Goal: Navigation & Orientation: Understand site structure

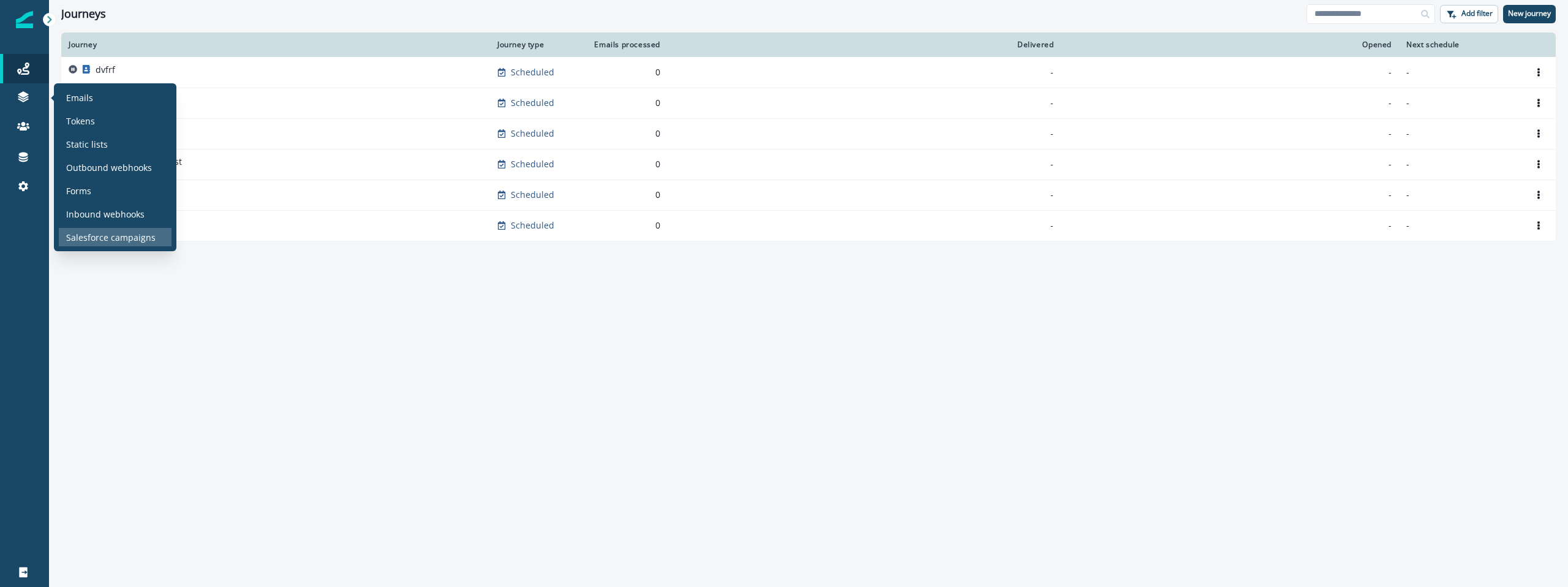
click at [131, 241] on p "Salesforce campaigns" at bounding box center [111, 237] width 89 height 13
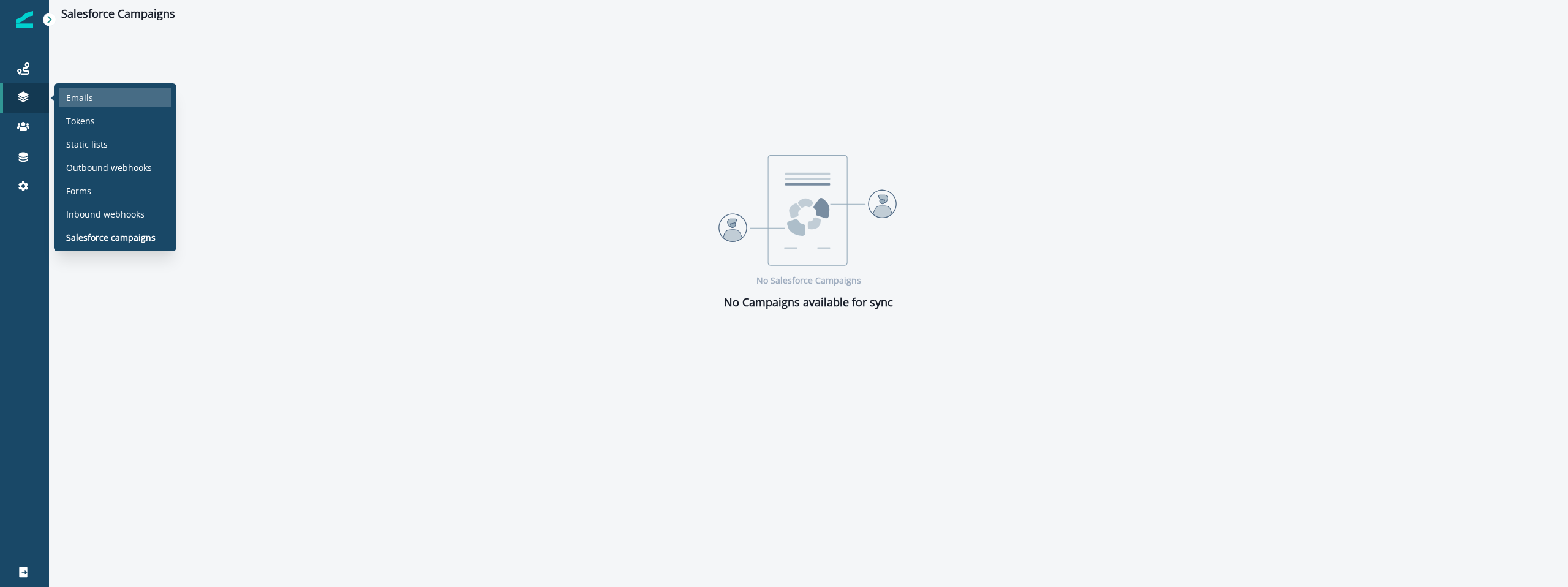
click at [93, 95] on div "Emails" at bounding box center [114, 98] width 113 height 19
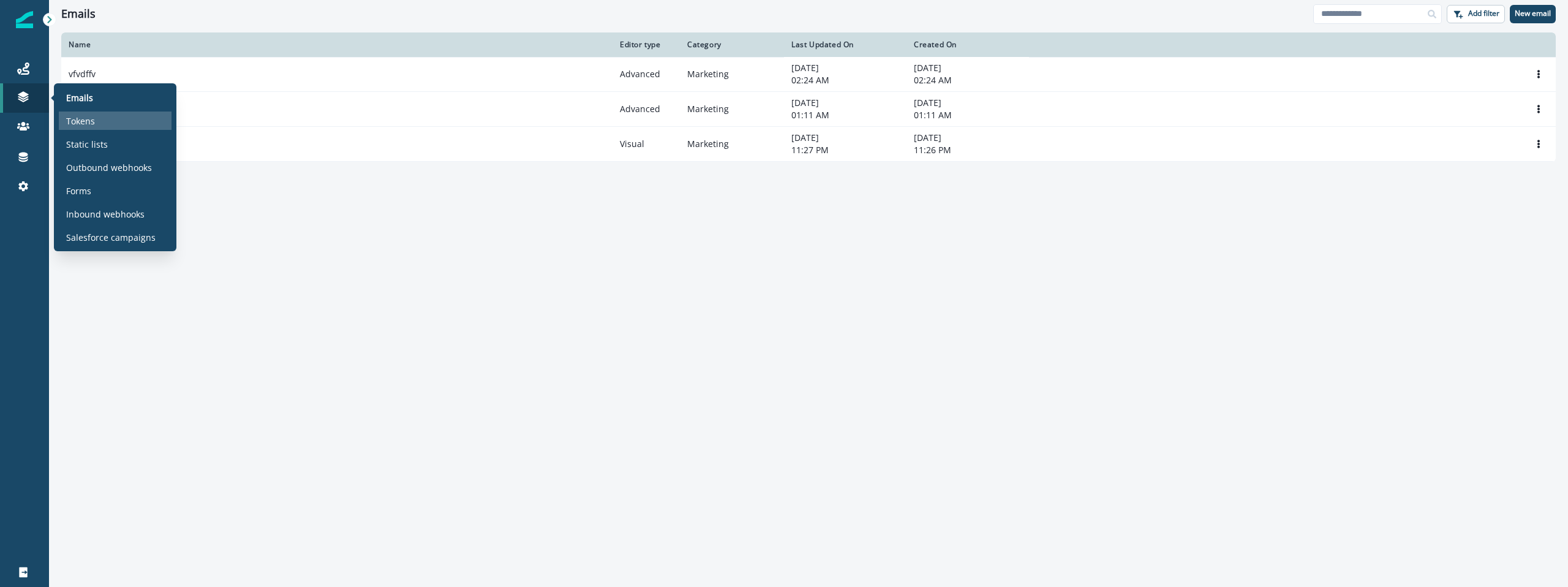
click at [113, 128] on div "Tokens" at bounding box center [114, 121] width 113 height 19
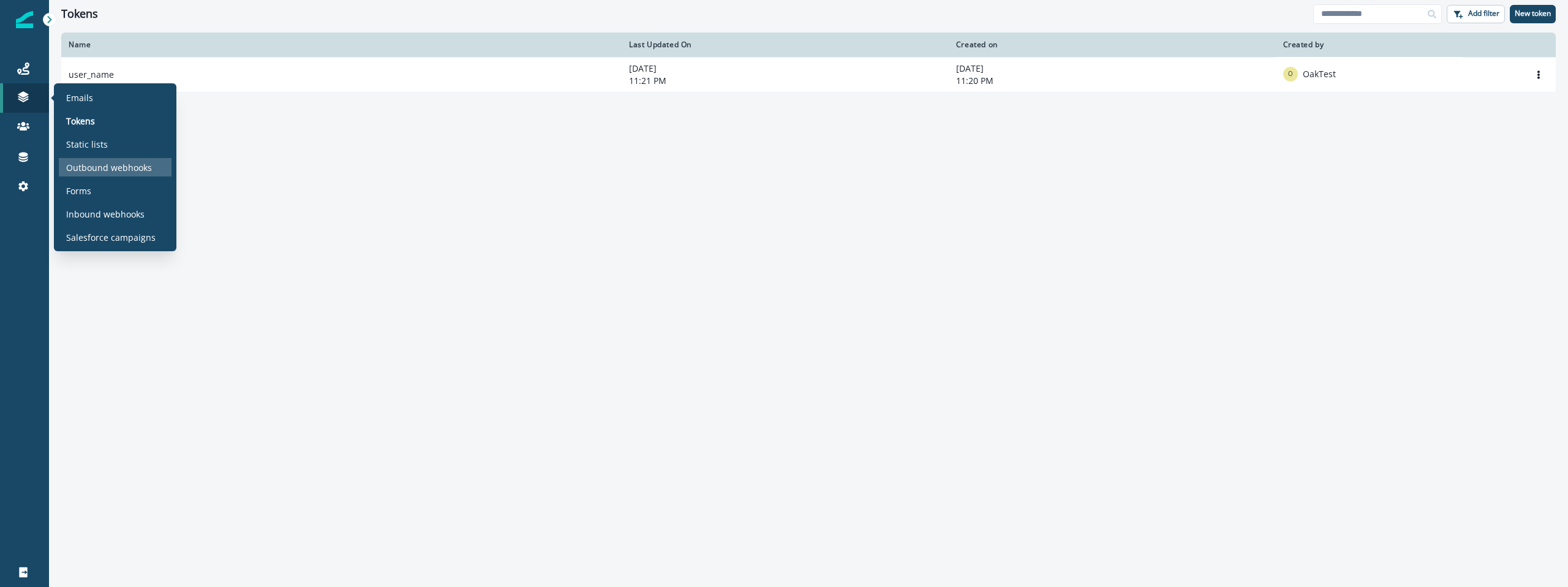
click at [120, 167] on p "Outbound webhooks" at bounding box center [109, 167] width 86 height 13
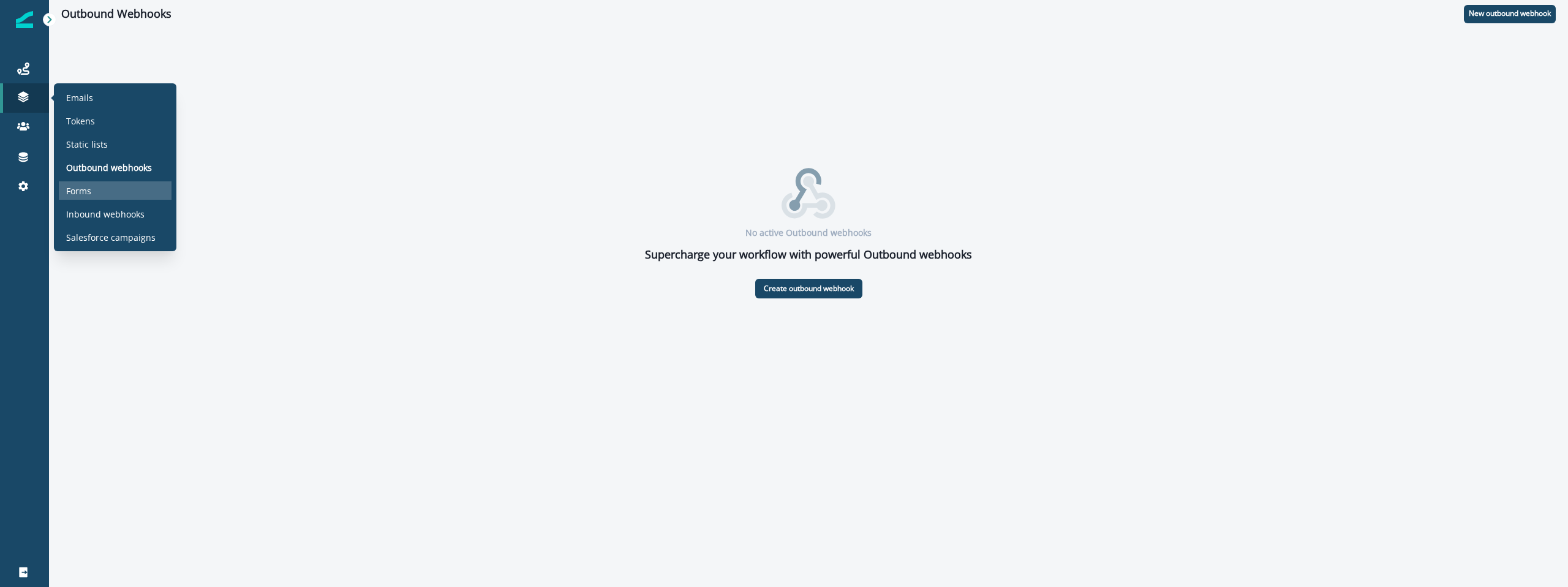
click at [101, 183] on div "Forms" at bounding box center [114, 191] width 113 height 19
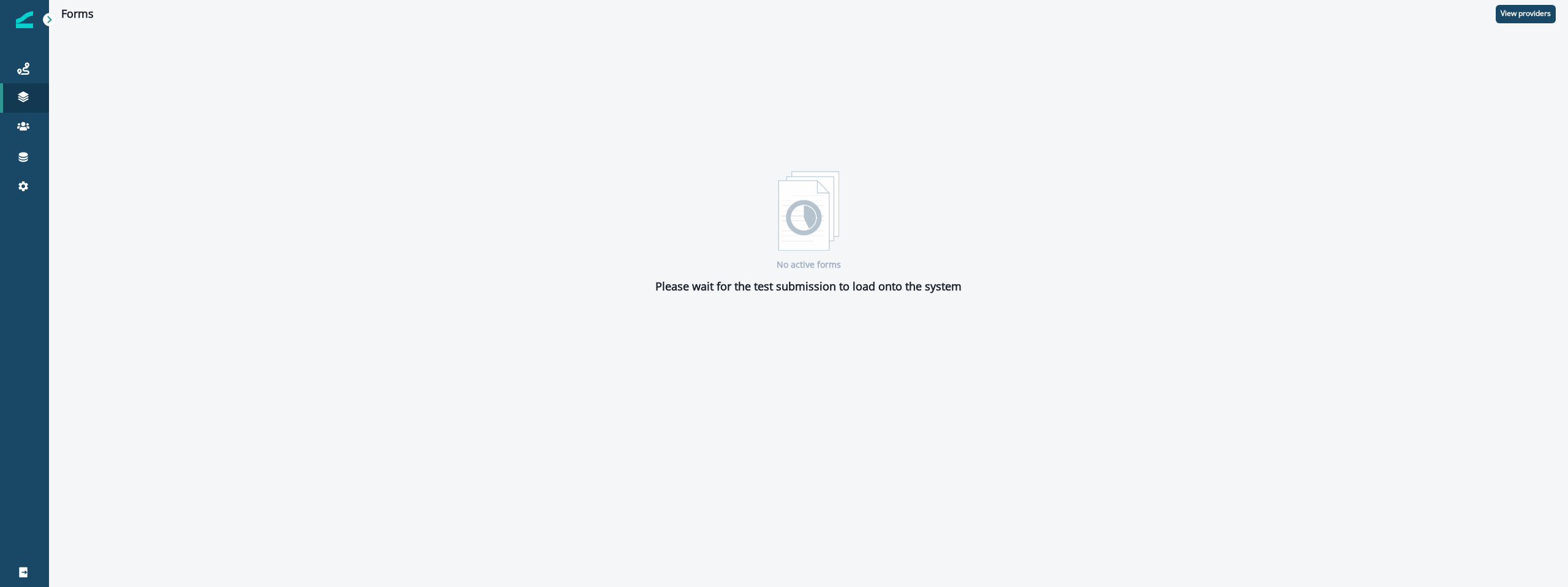
click at [352, 232] on div "No active forms Please wait for the test submission to load onto the system" at bounding box center [809, 233] width 1519 height 124
click at [30, 155] on div "Connections" at bounding box center [24, 157] width 39 height 15
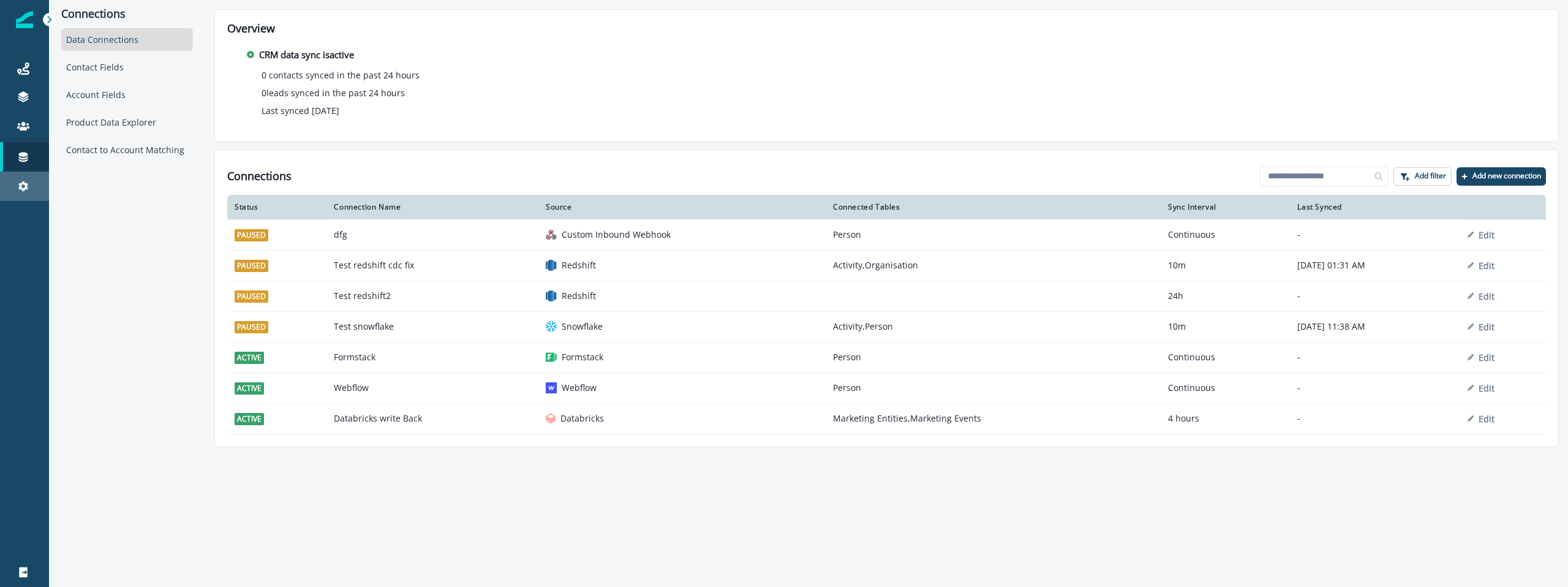
click at [36, 183] on div "Settings" at bounding box center [24, 186] width 39 height 15
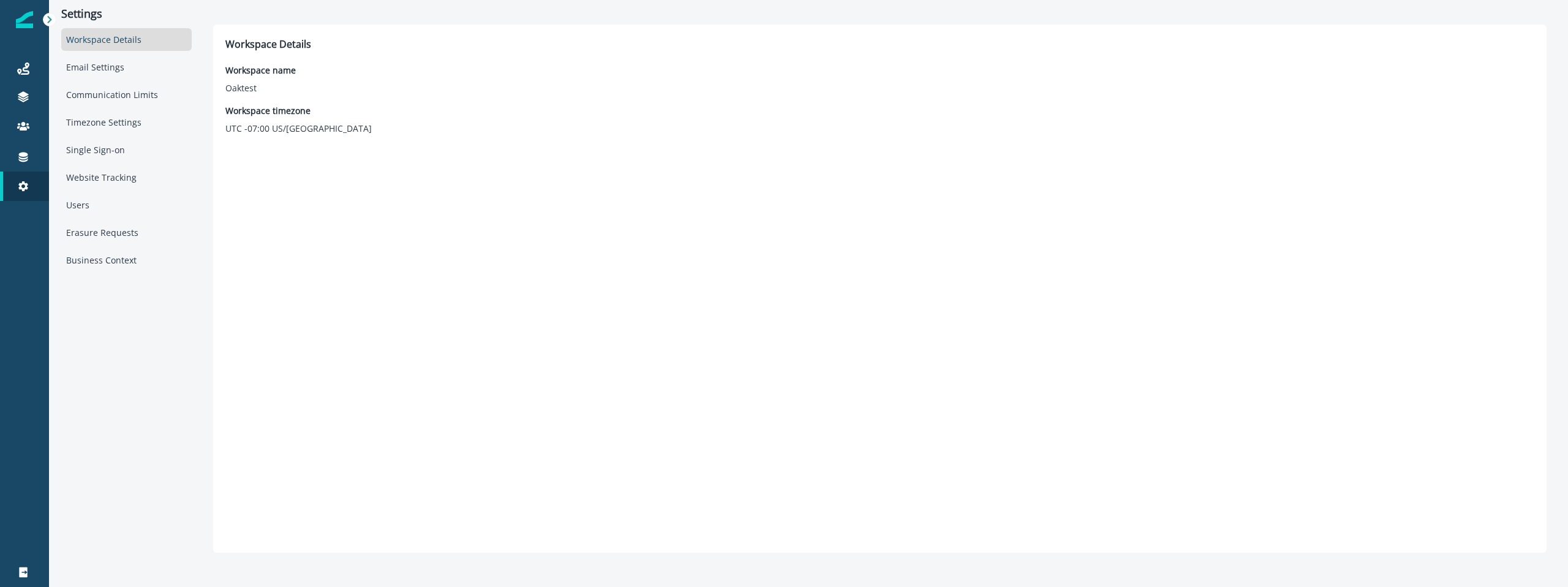
click at [47, 19] on icon at bounding box center [49, 19] width 8 height 8
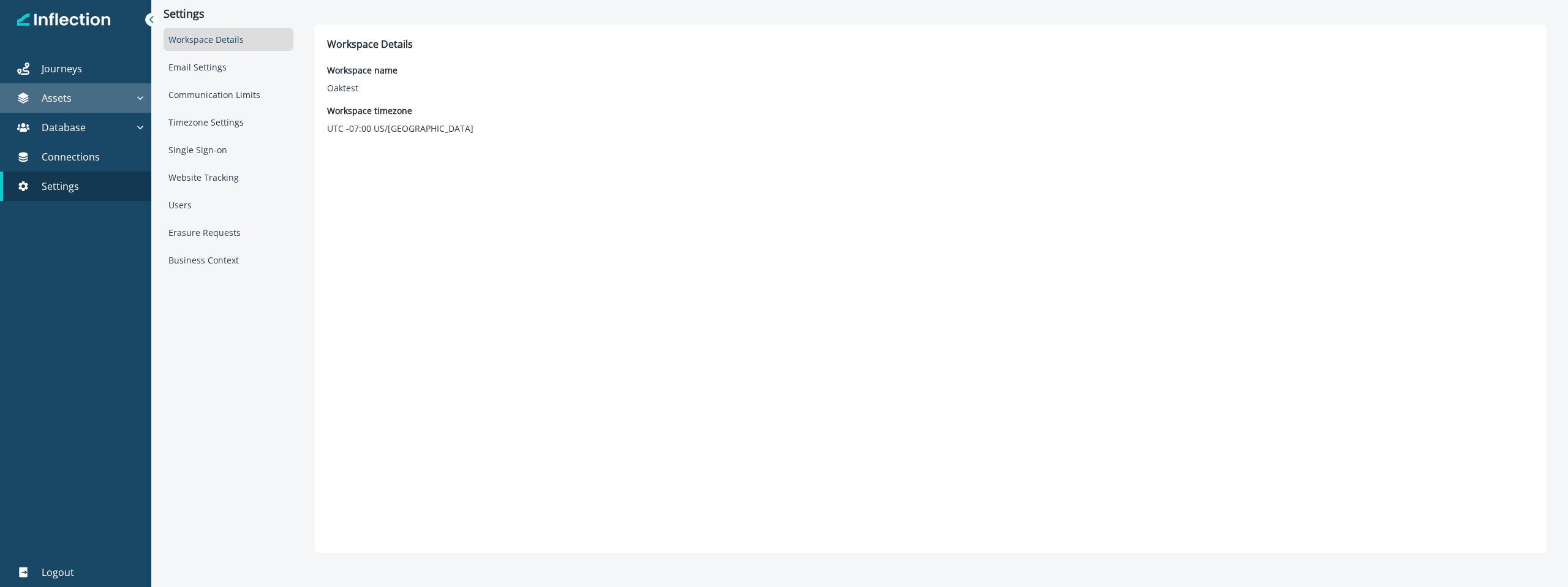
click at [131, 105] on div "Assets" at bounding box center [69, 98] width 129 height 15
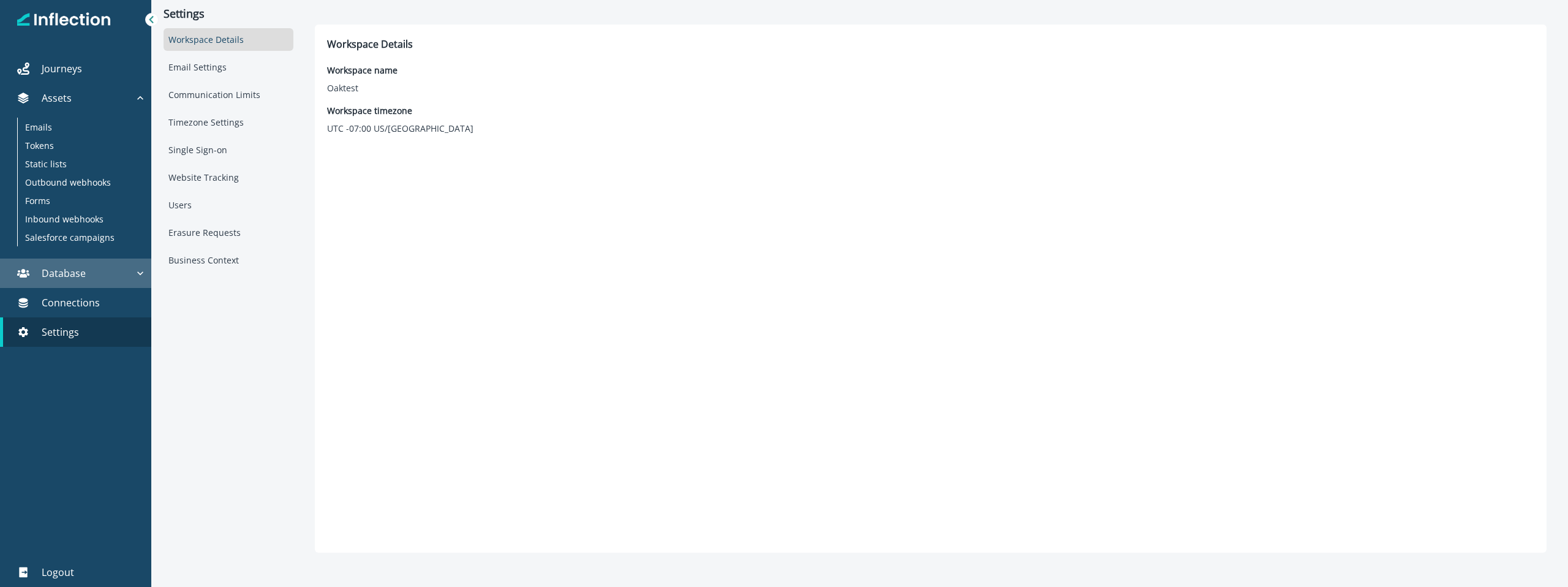
click at [125, 271] on div "Database" at bounding box center [69, 273] width 129 height 15
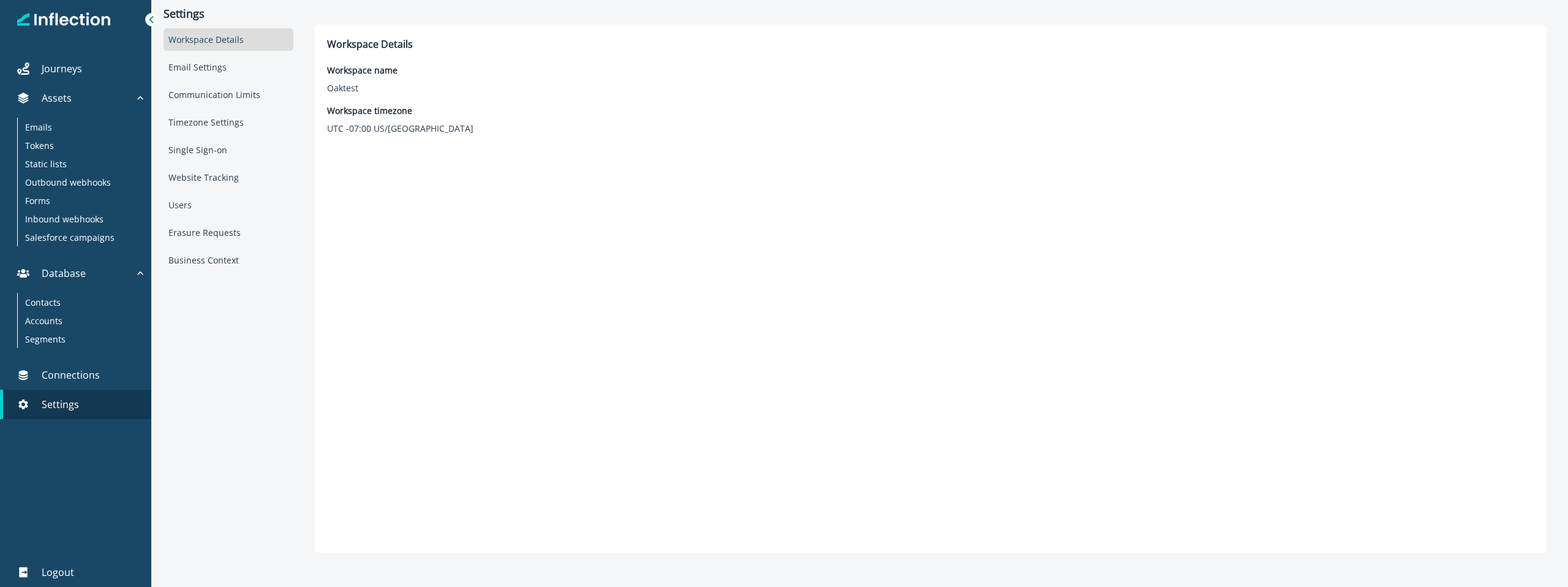
click at [149, 23] on icon at bounding box center [151, 19] width 8 height 8
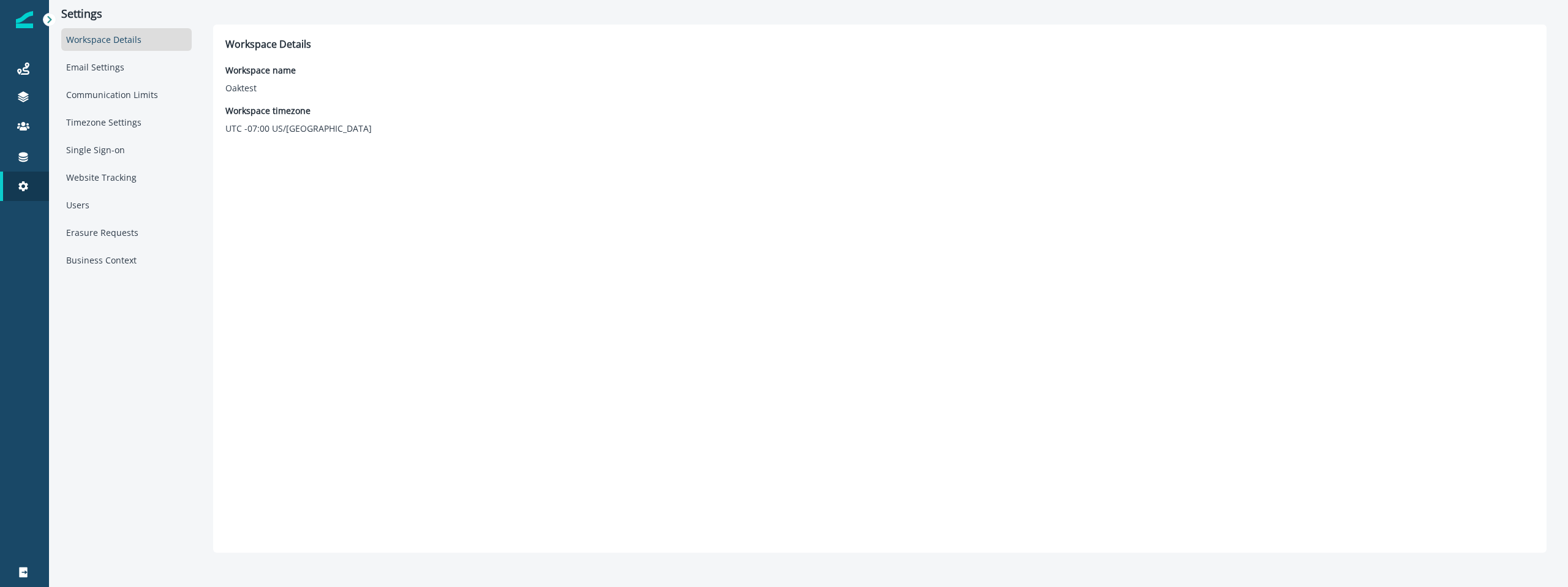
click at [53, 22] on icon at bounding box center [49, 19] width 8 height 8
